Goal: Check status: Check status

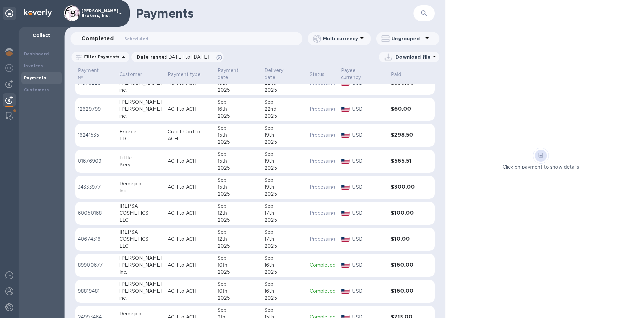
scroll to position [67, 0]
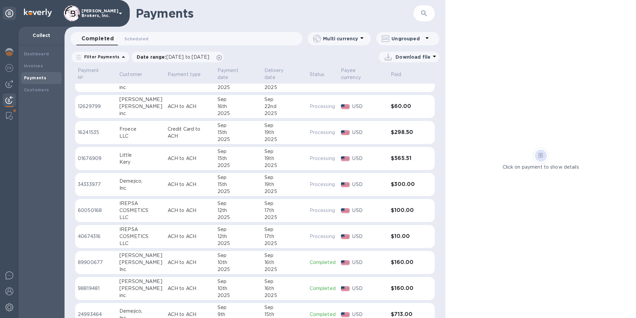
click at [107, 129] on p "16241535" at bounding box center [96, 132] width 36 height 7
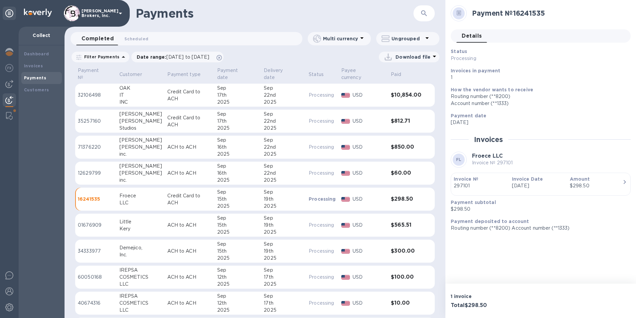
click at [112, 169] on p "12629799" at bounding box center [96, 172] width 36 height 7
click at [94, 135] on td "71376220" at bounding box center [96, 146] width 42 height 23
click at [98, 110] on td "35257160" at bounding box center [96, 121] width 42 height 23
click at [99, 92] on p "32106498" at bounding box center [96, 95] width 36 height 7
